Goal: Task Accomplishment & Management: Complete application form

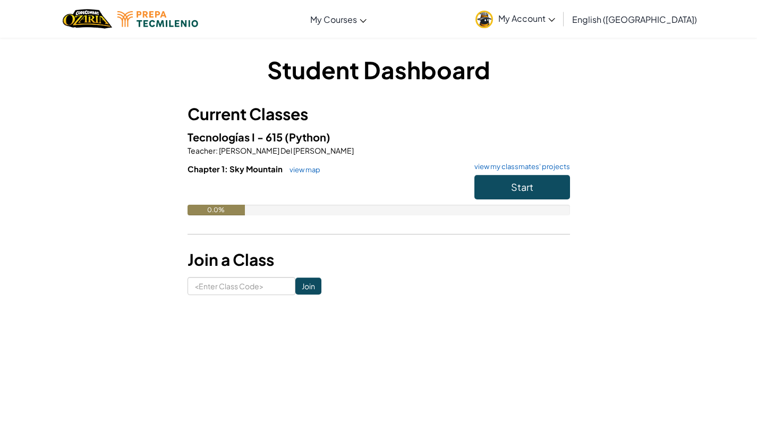
click at [558, 190] on button "Start" at bounding box center [522, 187] width 96 height 24
click at [538, 185] on button "Start" at bounding box center [522, 187] width 96 height 24
click at [555, 21] on icon at bounding box center [552, 20] width 6 height 4
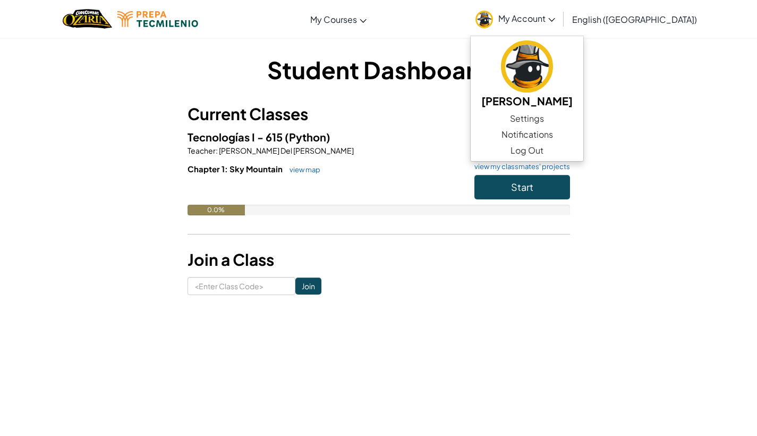
click at [515, 177] on button "Start" at bounding box center [522, 187] width 96 height 24
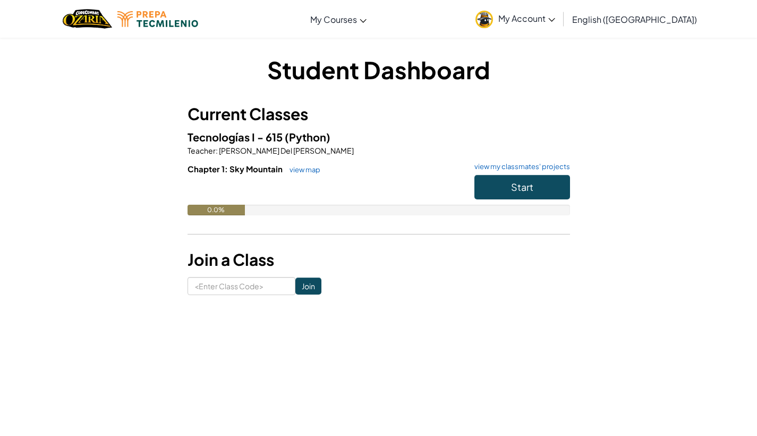
click at [516, 182] on span "Start" at bounding box center [522, 187] width 22 height 12
click at [519, 191] on span "Start" at bounding box center [522, 187] width 22 height 12
click at [524, 189] on span "Start" at bounding box center [522, 187] width 22 height 12
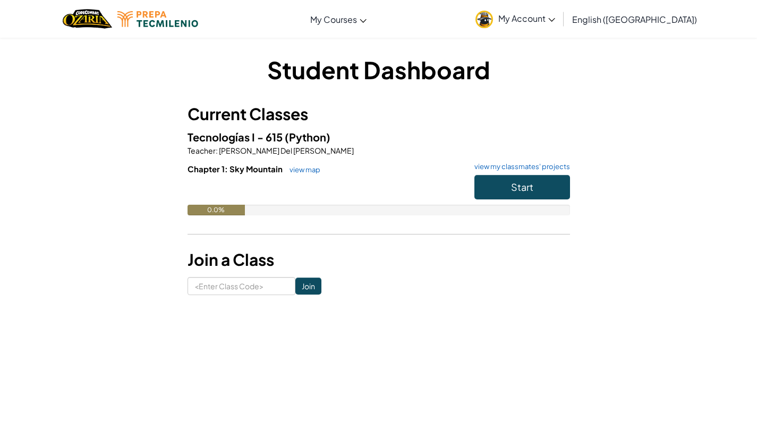
click at [524, 189] on span "Start" at bounding box center [522, 187] width 22 height 12
drag, startPoint x: 259, startPoint y: 292, endPoint x: 415, endPoint y: 212, distance: 175.3
click at [523, 189] on span "Start" at bounding box center [522, 187] width 22 height 12
click at [276, 284] on input at bounding box center [242, 286] width 108 height 18
type input "L"
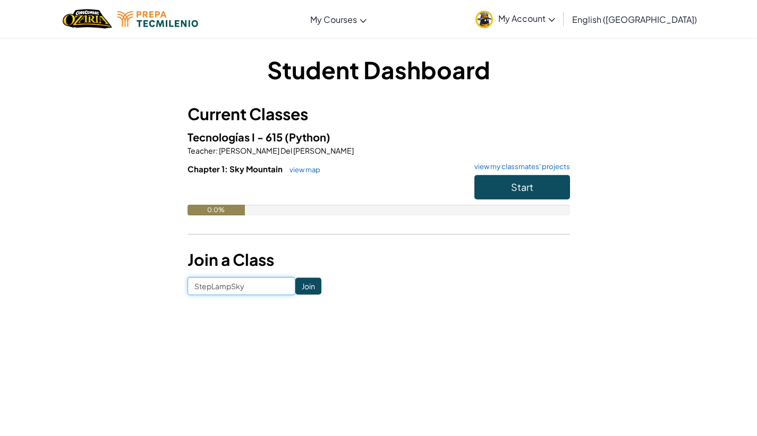
type input "StepLampSky"
click at [302, 291] on input "Join" at bounding box center [308, 285] width 26 height 17
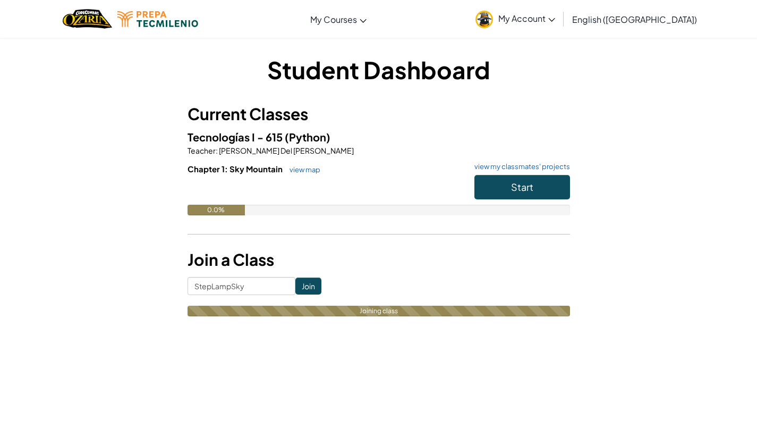
click at [544, 189] on button "Start" at bounding box center [522, 187] width 96 height 24
click at [557, 194] on button "Start" at bounding box center [522, 187] width 96 height 24
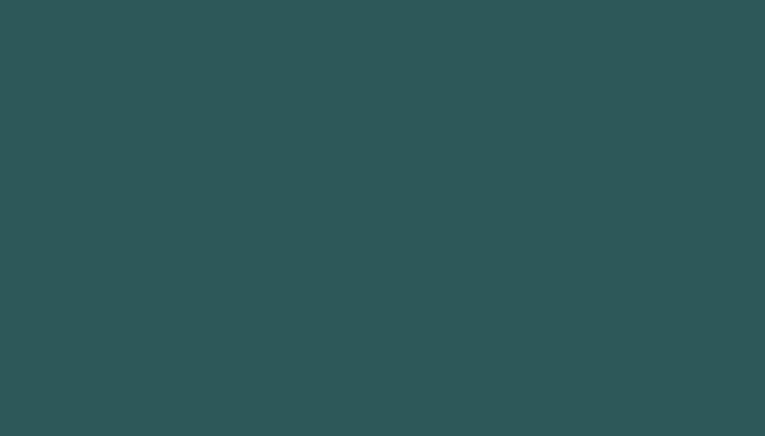
click at [537, 0] on html at bounding box center [382, 0] width 765 height 0
